Goal: Task Accomplishment & Management: Complete application form

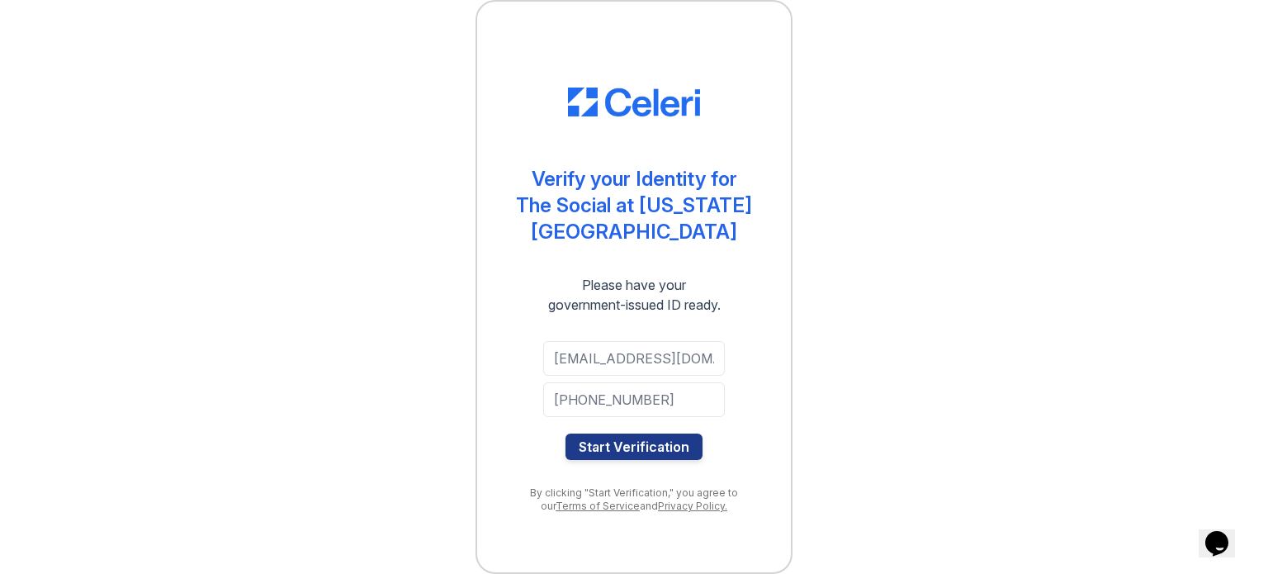
click at [671, 328] on div "[EMAIL_ADDRESS][DOMAIN_NAME] [PHONE_NUMBER] Start Verification" at bounding box center [634, 400] width 248 height 145
click at [655, 435] on button "Start Verification" at bounding box center [633, 446] width 137 height 26
